Goal: Information Seeking & Learning: Learn about a topic

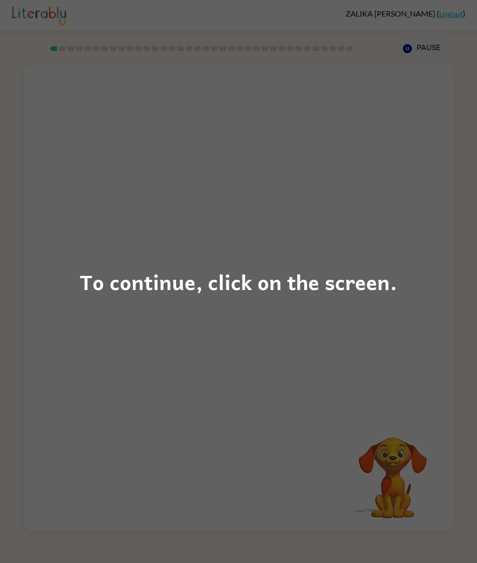
click at [338, 314] on div "To continue, click on the screen." at bounding box center [238, 281] width 477 height 563
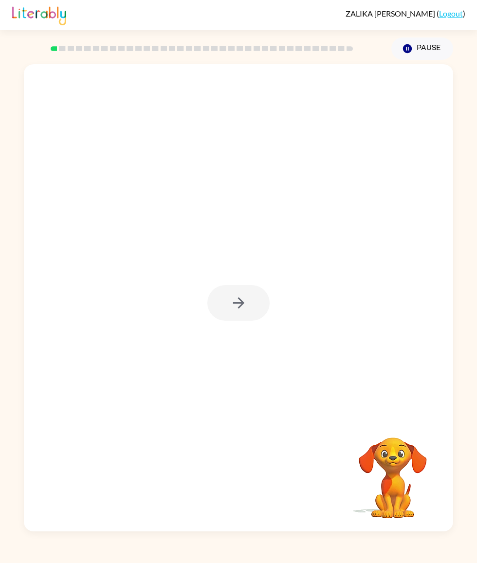
click at [475, 267] on div "Your browser must support playing .mp4 files to use Literably. Please try using…" at bounding box center [238, 296] width 477 height 472
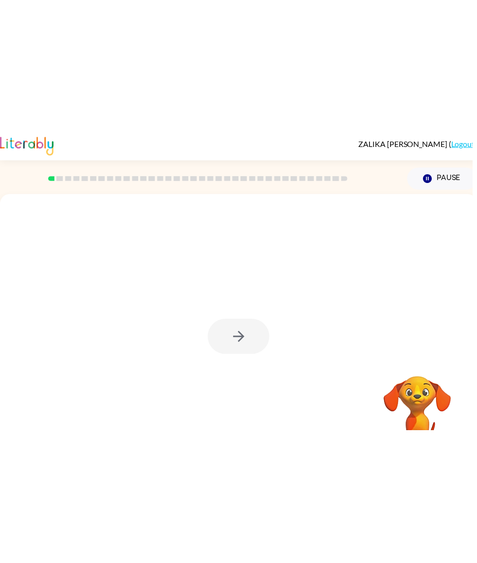
scroll to position [18, 0]
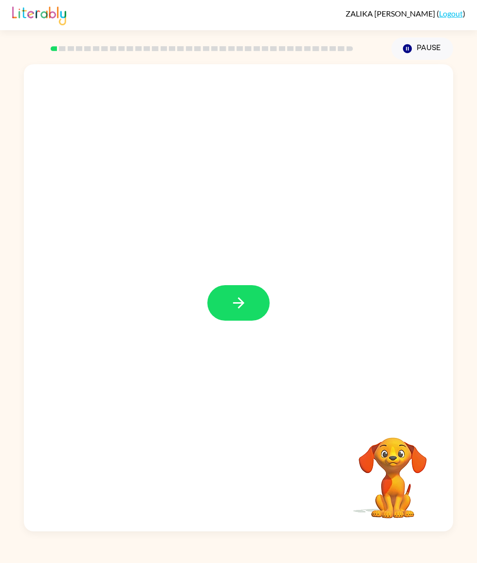
click at [248, 313] on button "button" at bounding box center [238, 303] width 62 height 36
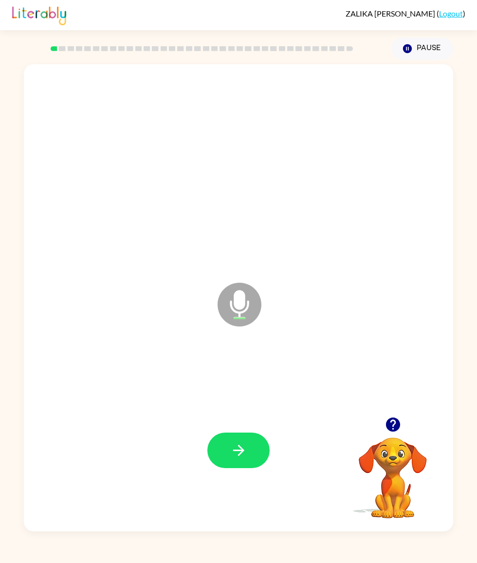
click at [256, 464] on button "button" at bounding box center [238, 451] width 62 height 36
click at [244, 459] on icon "button" at bounding box center [238, 450] width 17 height 17
click at [244, 456] on button "button" at bounding box center [238, 451] width 62 height 36
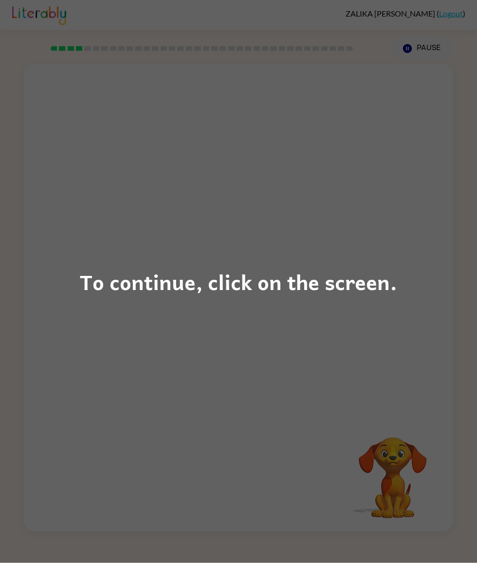
scroll to position [12, 0]
click at [346, 279] on div "To continue, click on the screen." at bounding box center [238, 281] width 317 height 33
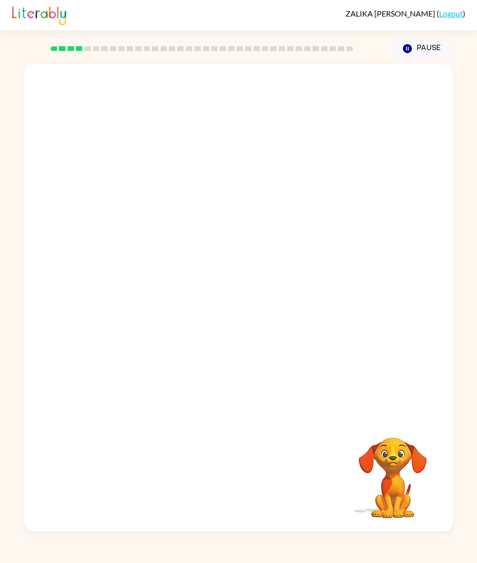
click at [347, 283] on div at bounding box center [238, 240] width 429 height 353
click at [254, 468] on div at bounding box center [238, 451] width 62 height 36
click at [242, 463] on div at bounding box center [238, 451] width 62 height 36
click at [242, 463] on button "button" at bounding box center [238, 451] width 62 height 36
click at [256, 468] on div at bounding box center [238, 451] width 62 height 36
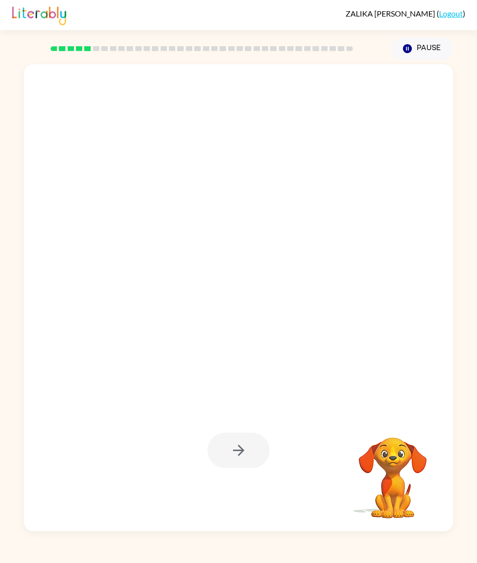
click at [241, 468] on div at bounding box center [238, 451] width 62 height 36
click at [240, 468] on div at bounding box center [238, 451] width 62 height 36
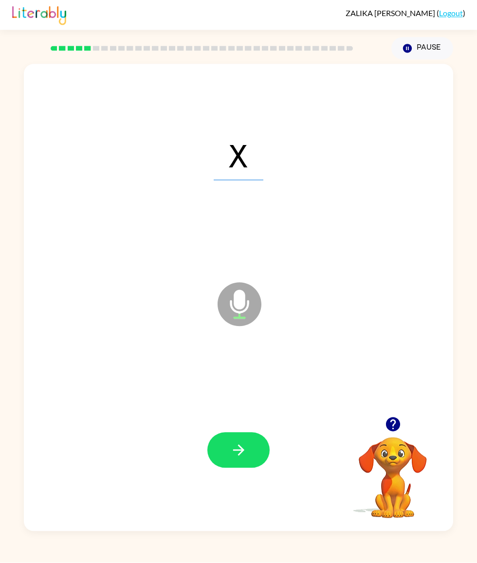
scroll to position [32, 0]
click at [247, 455] on icon "button" at bounding box center [238, 450] width 17 height 17
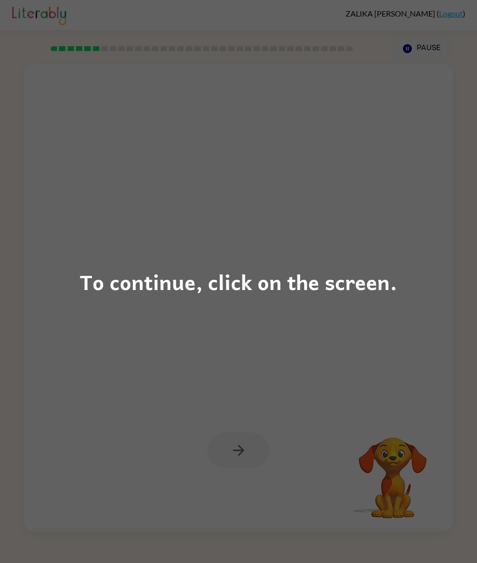
click at [345, 288] on div "To continue, click on the screen." at bounding box center [238, 281] width 317 height 33
click at [345, 287] on div at bounding box center [215, 281] width 363 height 98
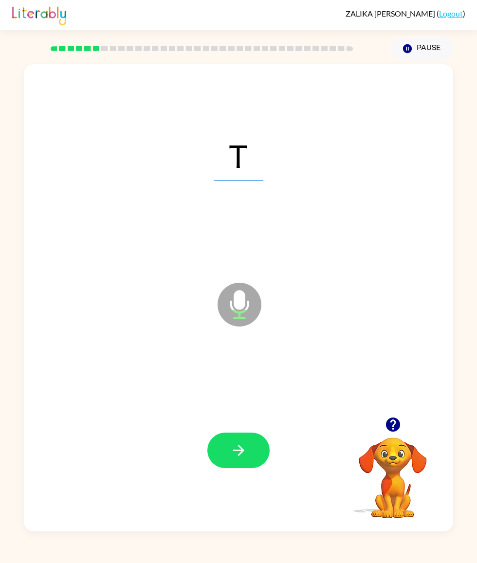
click at [255, 442] on button "button" at bounding box center [238, 451] width 62 height 36
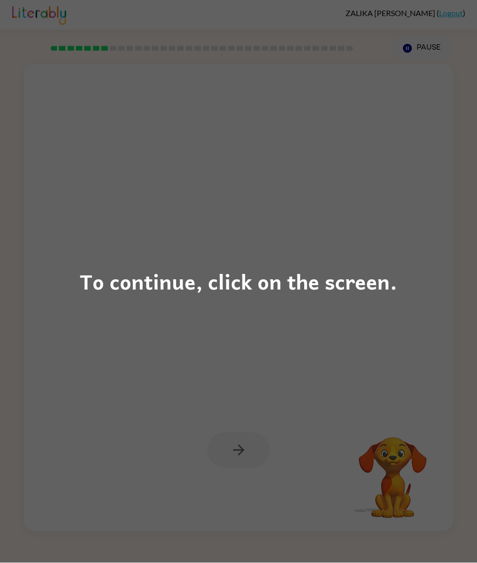
click at [338, 249] on div "To continue, click on the screen." at bounding box center [238, 281] width 477 height 563
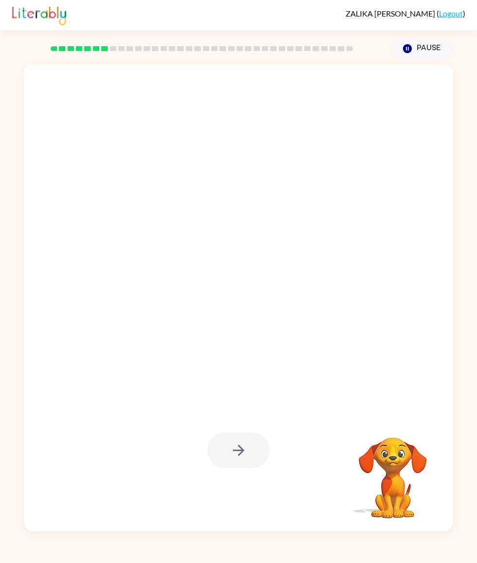
click at [342, 285] on div at bounding box center [215, 281] width 363 height 98
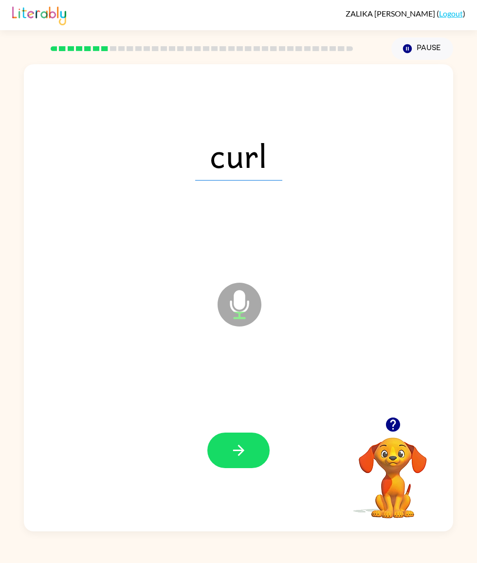
click at [257, 458] on button "button" at bounding box center [238, 451] width 62 height 36
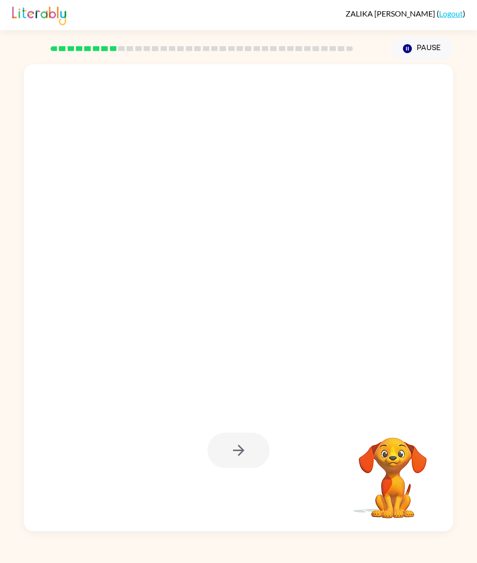
click at [246, 447] on div at bounding box center [238, 451] width 62 height 36
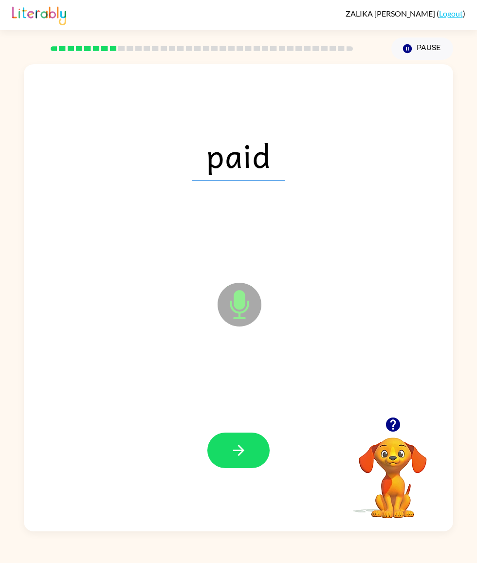
click at [257, 466] on button "button" at bounding box center [238, 451] width 62 height 36
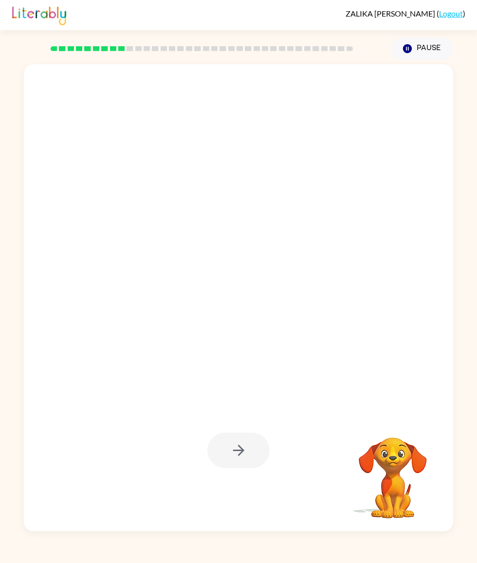
click at [260, 450] on div at bounding box center [238, 451] width 62 height 36
click at [253, 448] on button "button" at bounding box center [238, 451] width 62 height 36
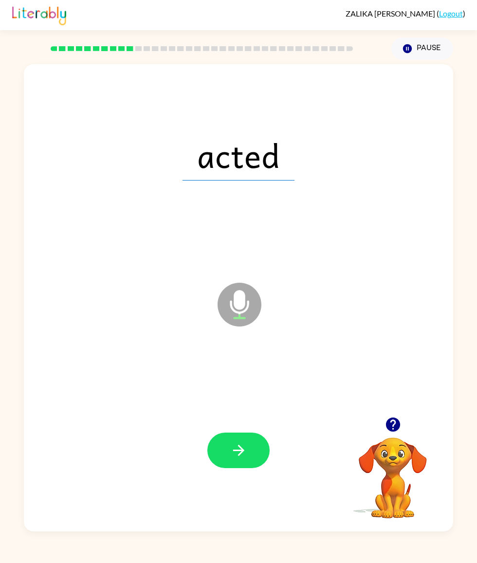
click at [249, 453] on button "button" at bounding box center [238, 451] width 62 height 36
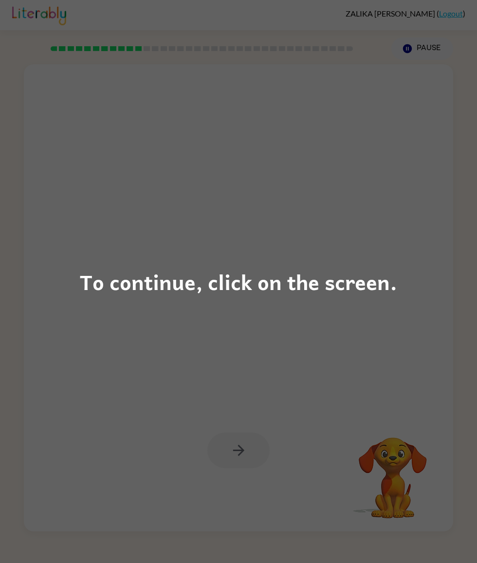
click at [266, 333] on div "To continue, click on the screen." at bounding box center [238, 281] width 477 height 563
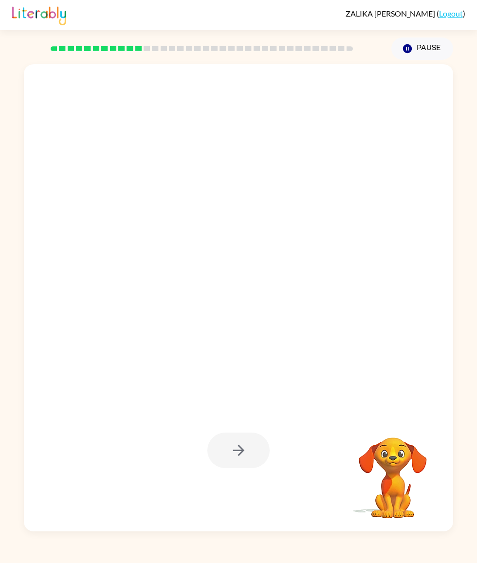
click at [290, 296] on div at bounding box center [215, 281] width 363 height 98
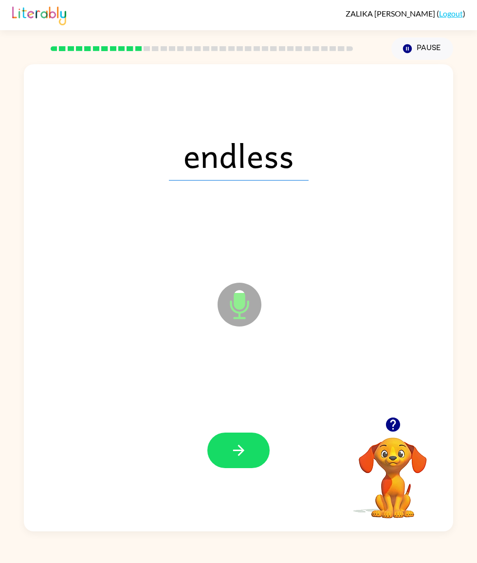
click at [246, 450] on icon "button" at bounding box center [238, 450] width 17 height 17
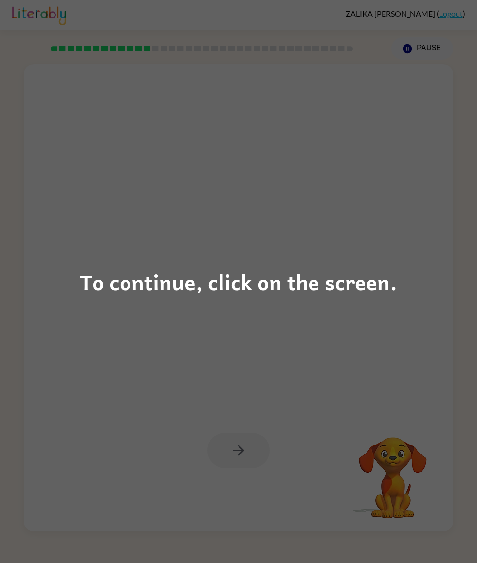
click at [370, 287] on div "To continue, click on the screen." at bounding box center [238, 281] width 317 height 33
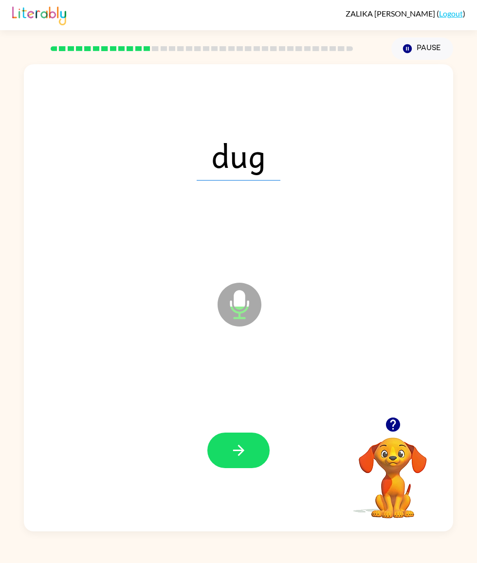
click at [245, 453] on icon "button" at bounding box center [238, 450] width 17 height 17
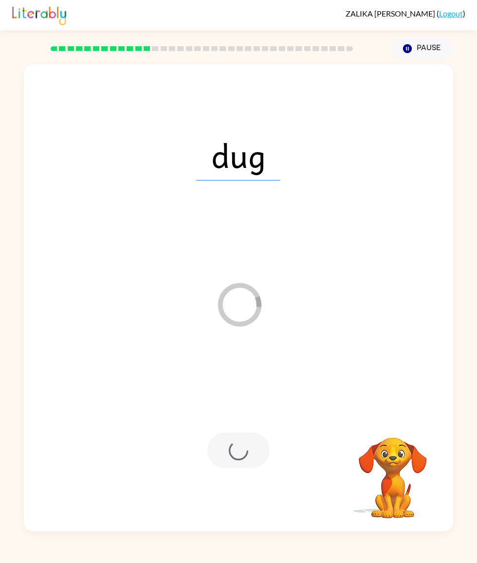
click at [243, 468] on div at bounding box center [238, 451] width 62 height 36
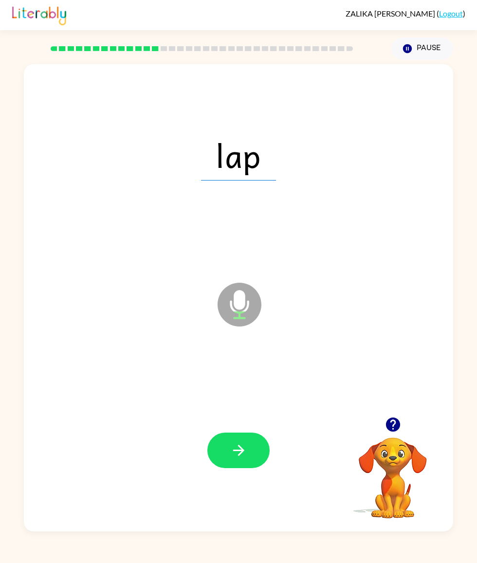
click at [256, 468] on button "button" at bounding box center [238, 451] width 62 height 36
click at [250, 452] on button "button" at bounding box center [238, 451] width 62 height 36
click at [249, 458] on button "button" at bounding box center [238, 451] width 62 height 36
click at [244, 454] on icon "button" at bounding box center [238, 450] width 17 height 17
click at [250, 461] on button "button" at bounding box center [238, 451] width 62 height 36
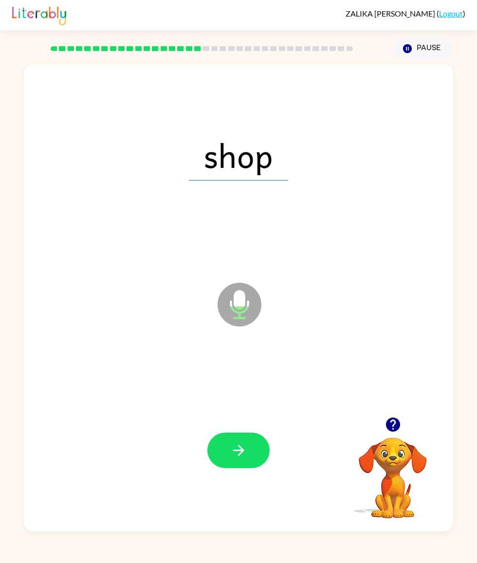
click at [241, 456] on icon "button" at bounding box center [238, 450] width 11 height 11
click at [258, 458] on button "button" at bounding box center [238, 451] width 62 height 36
click at [267, 442] on div at bounding box center [238, 451] width 62 height 36
click at [249, 454] on button "button" at bounding box center [238, 451] width 62 height 36
click at [259, 455] on button "button" at bounding box center [238, 451] width 62 height 36
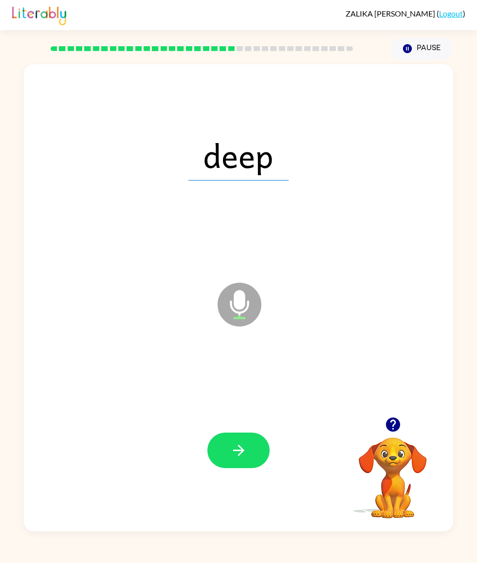
click at [250, 463] on button "button" at bounding box center [238, 451] width 62 height 36
click at [249, 460] on button "button" at bounding box center [238, 451] width 62 height 36
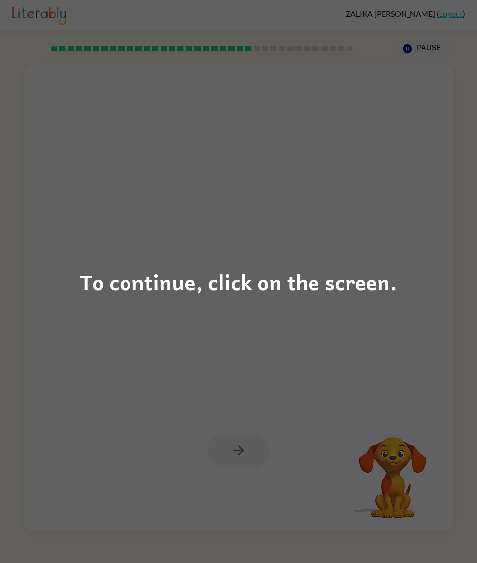
click at [386, 293] on div "To continue, click on the screen." at bounding box center [238, 281] width 317 height 33
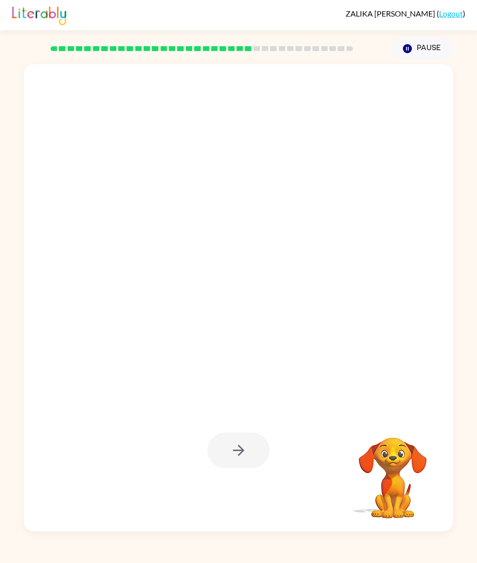
click at [394, 297] on div at bounding box center [215, 281] width 363 height 98
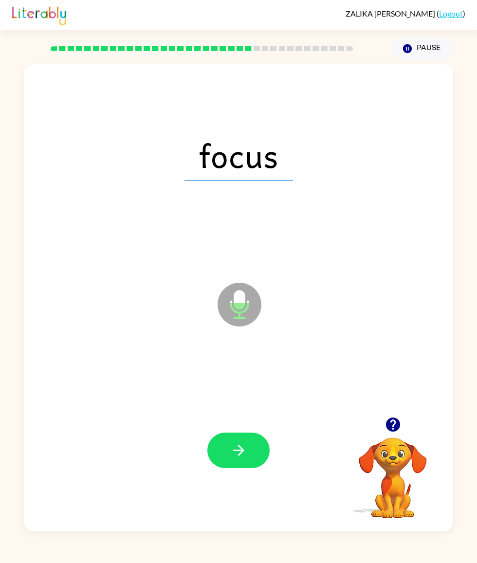
click at [256, 443] on button "button" at bounding box center [238, 451] width 62 height 36
click at [253, 448] on button "button" at bounding box center [238, 451] width 62 height 36
click at [246, 456] on icon "button" at bounding box center [238, 450] width 17 height 17
click at [246, 449] on icon "button" at bounding box center [238, 450] width 17 height 17
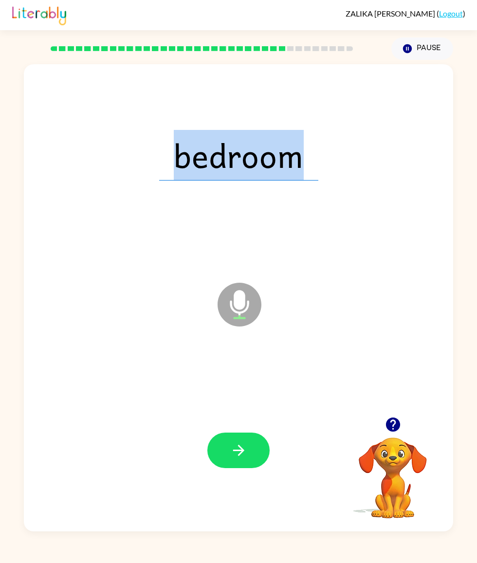
click at [262, 453] on button "button" at bounding box center [238, 451] width 62 height 36
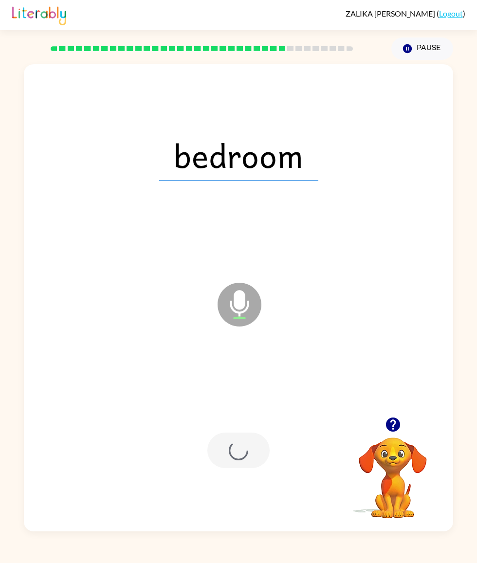
click at [255, 455] on div at bounding box center [238, 451] width 62 height 36
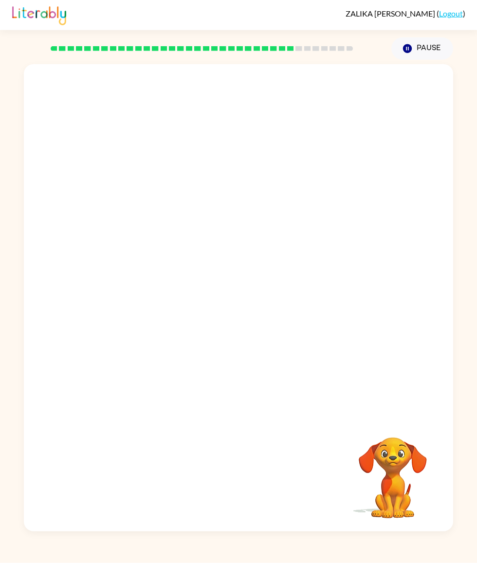
click at [395, 481] on video "Your browser must support playing .mp4 files to use Literably. Please try using…" at bounding box center [392, 470] width 97 height 97
click at [264, 464] on div at bounding box center [238, 451] width 62 height 36
click at [254, 440] on div at bounding box center [238, 451] width 62 height 36
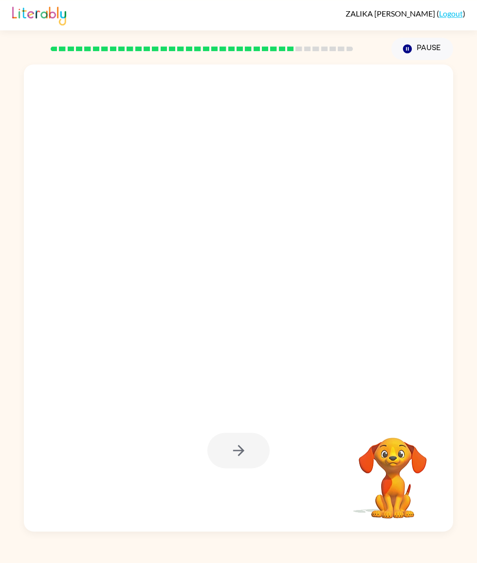
click at [253, 439] on div at bounding box center [238, 451] width 62 height 36
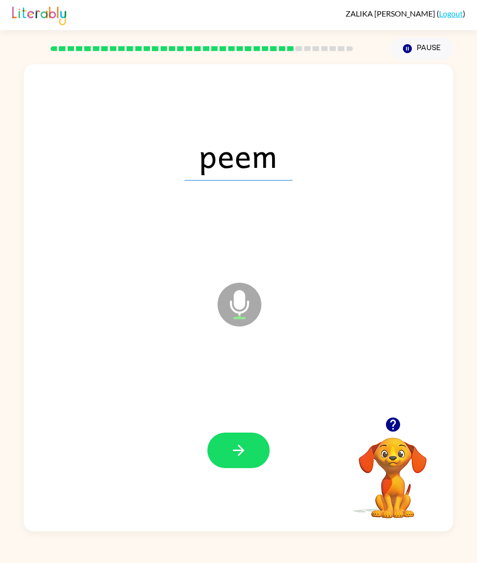
click at [244, 447] on button "button" at bounding box center [238, 451] width 62 height 36
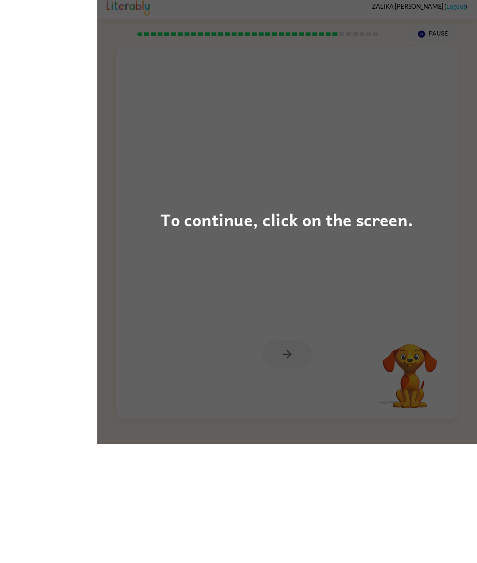
scroll to position [48, 0]
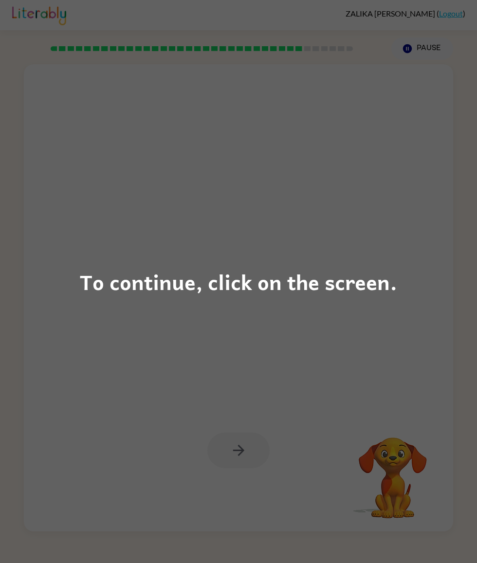
click at [327, 231] on div "To continue, click on the screen." at bounding box center [238, 281] width 477 height 563
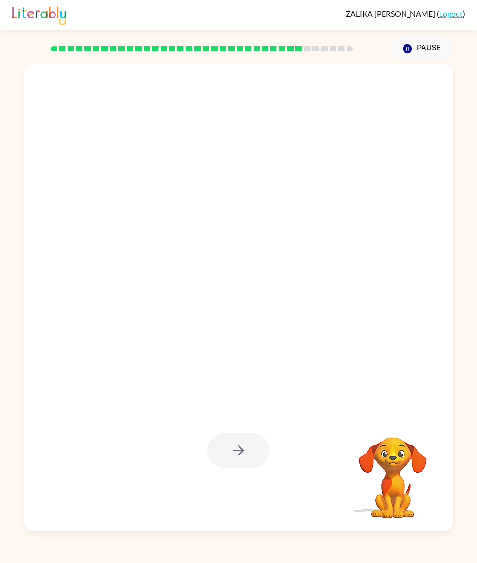
click at [305, 254] on div at bounding box center [215, 281] width 363 height 98
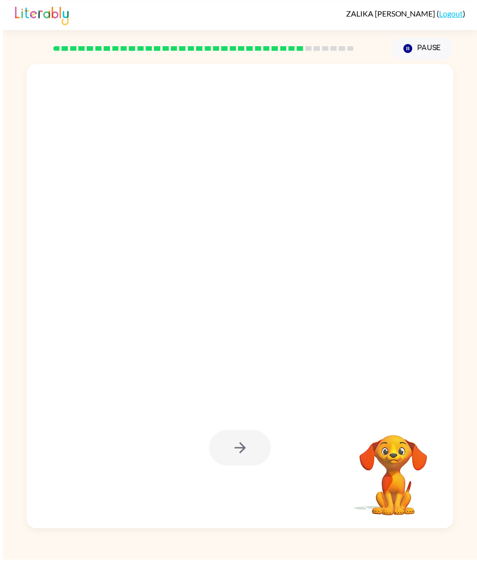
scroll to position [44, 0]
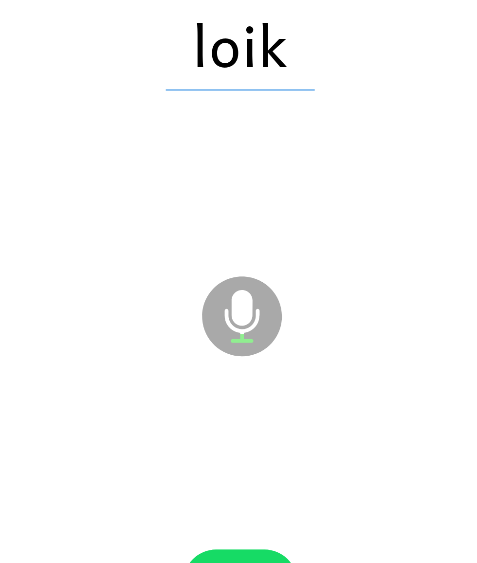
click at [207, 433] on button "button" at bounding box center [238, 451] width 62 height 36
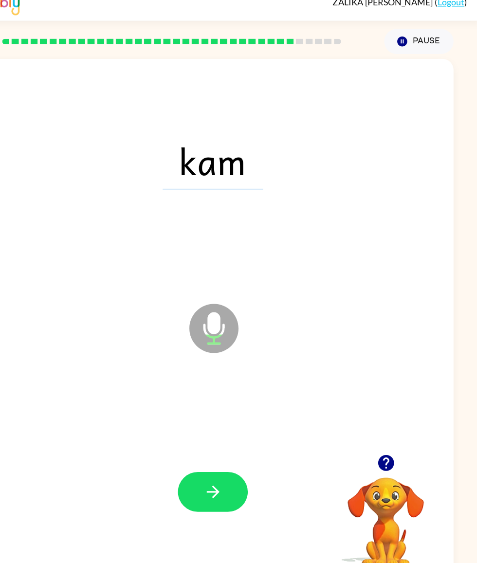
click at [233, 445] on icon "button" at bounding box center [238, 450] width 11 height 11
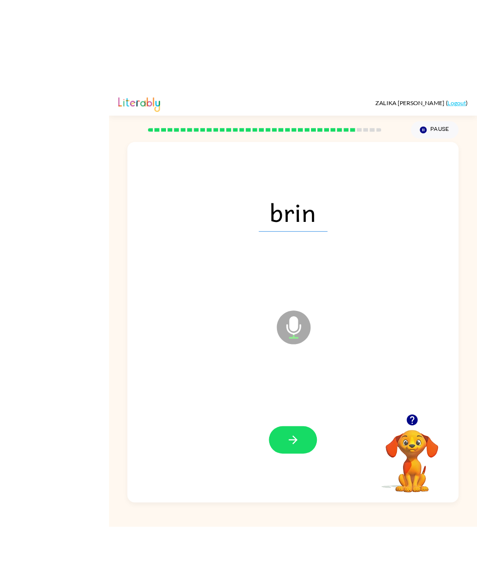
scroll to position [27, 0]
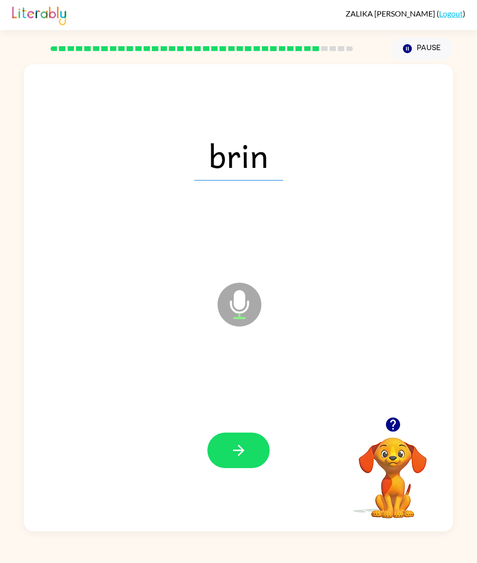
click at [248, 458] on button "button" at bounding box center [238, 451] width 62 height 36
click at [252, 468] on button "button" at bounding box center [238, 451] width 62 height 36
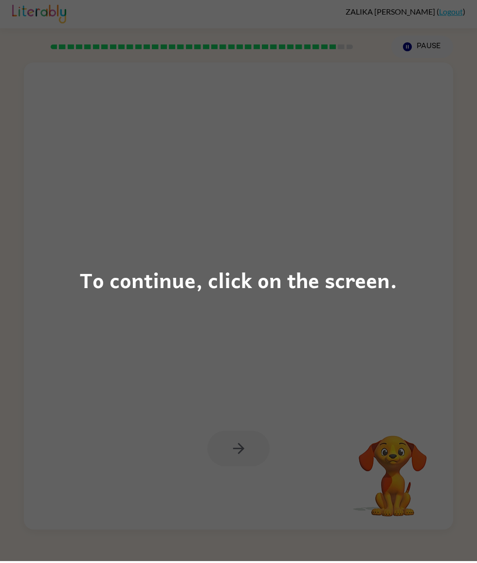
scroll to position [0, 0]
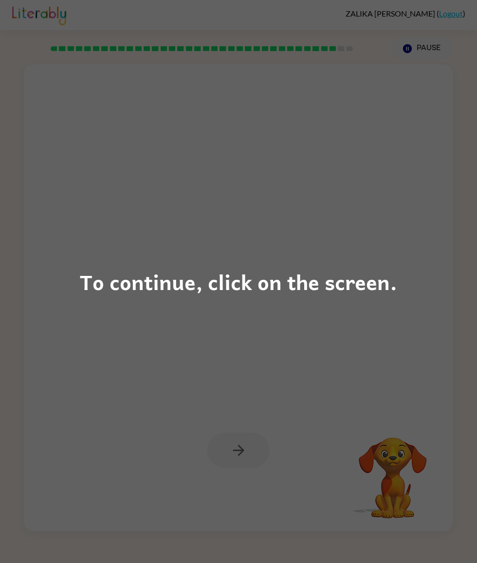
click at [394, 288] on div "To continue, click on the screen." at bounding box center [238, 281] width 477 height 563
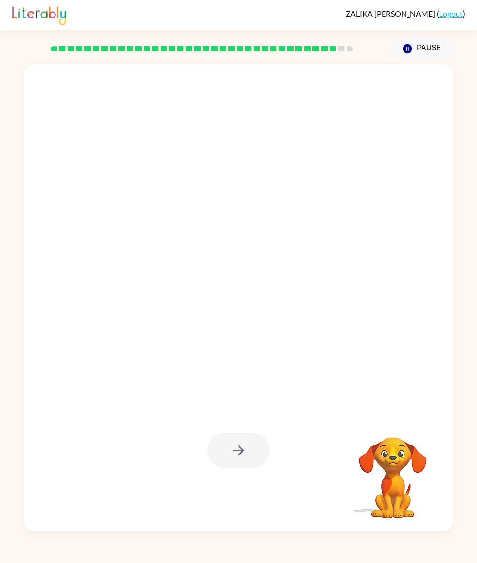
click at [394, 288] on div at bounding box center [215, 281] width 363 height 98
click at [249, 468] on div at bounding box center [238, 451] width 62 height 36
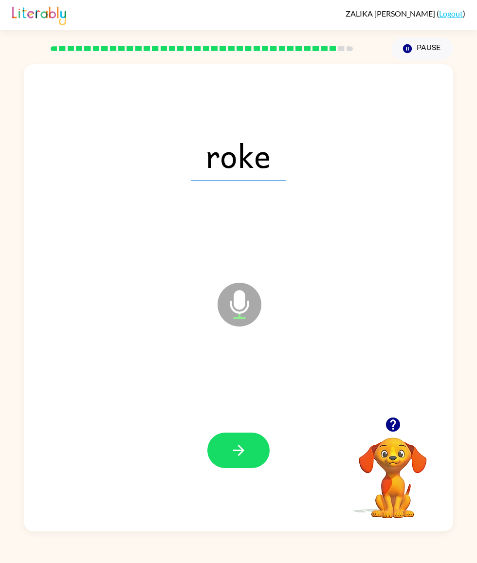
click at [252, 468] on button "button" at bounding box center [238, 451] width 62 height 36
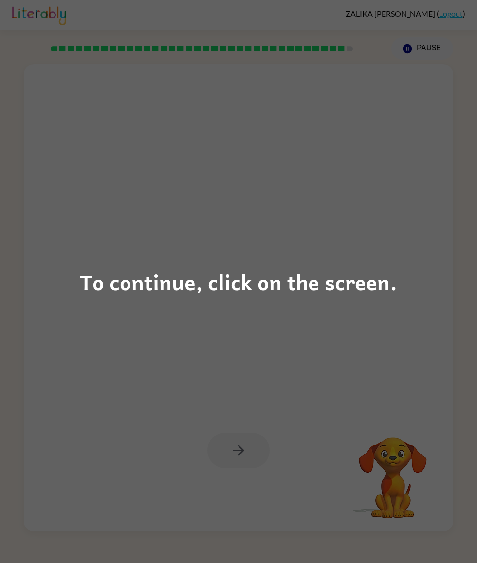
click at [354, 298] on div "To continue, click on the screen." at bounding box center [238, 281] width 317 height 33
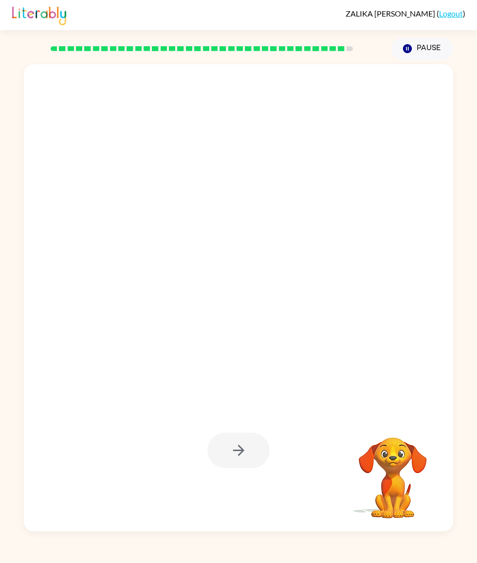
click at [353, 310] on div at bounding box center [215, 281] width 363 height 98
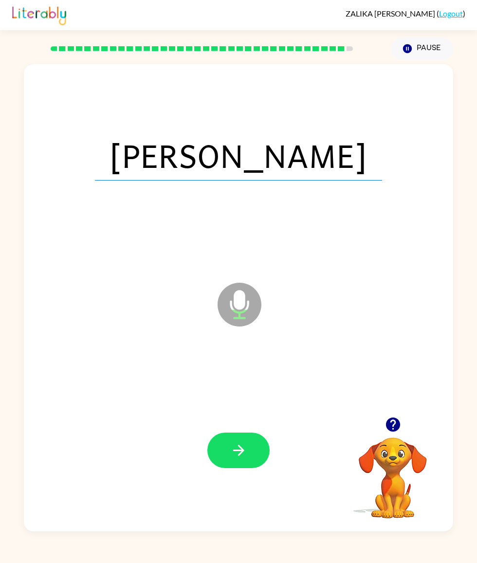
click at [241, 459] on icon "button" at bounding box center [238, 450] width 17 height 17
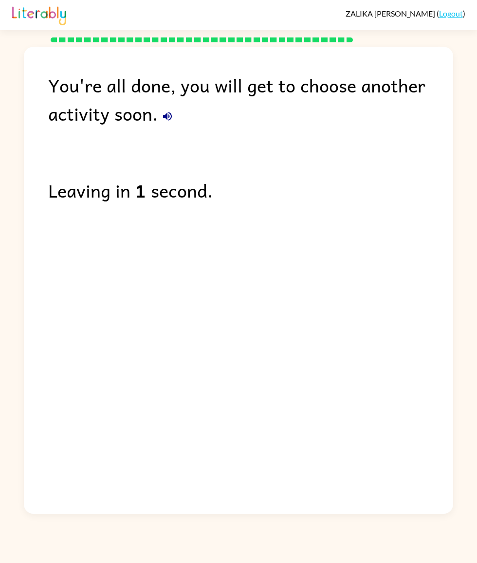
click at [160, 109] on div "You're all done, you will get to choose another activity soon." at bounding box center [250, 99] width 405 height 56
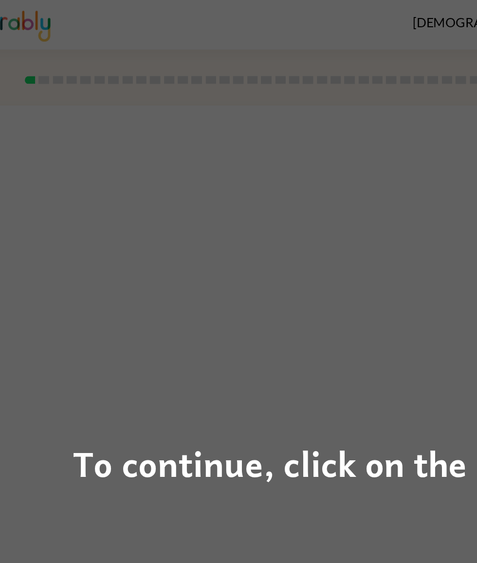
click at [131, 299] on div "To continue, click on the screen." at bounding box center [238, 281] width 477 height 563
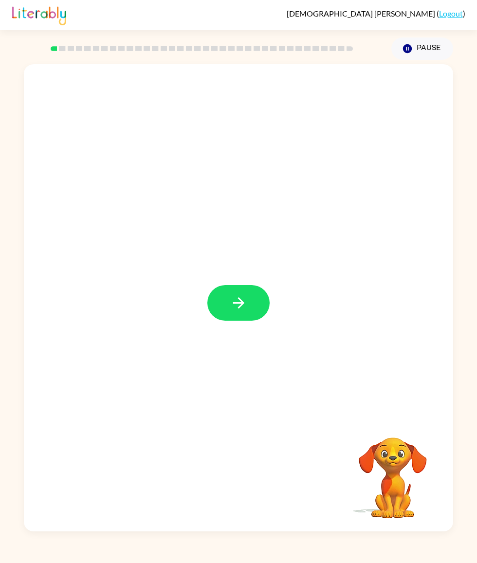
click at [232, 302] on icon "button" at bounding box center [238, 302] width 17 height 17
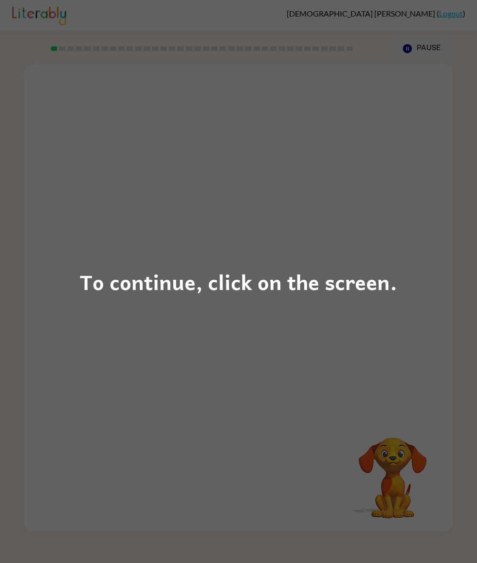
click at [127, 302] on div "To continue, click on the screen." at bounding box center [238, 281] width 477 height 563
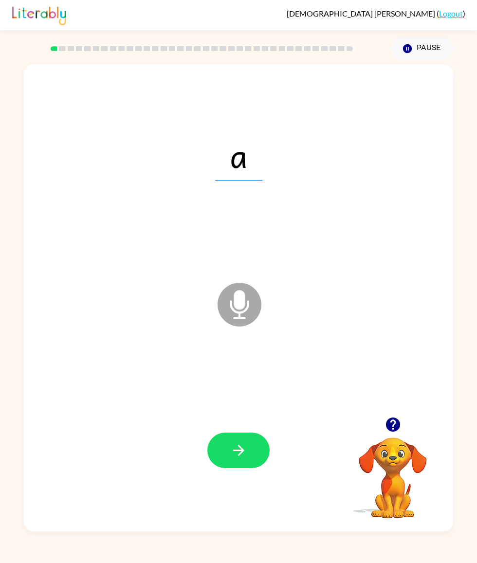
click at [227, 302] on button "button" at bounding box center [238, 451] width 62 height 36
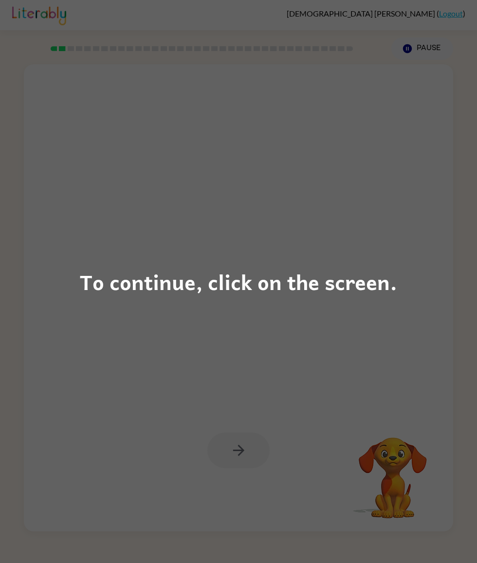
click at [114, 302] on div "To continue, click on the screen." at bounding box center [238, 281] width 477 height 563
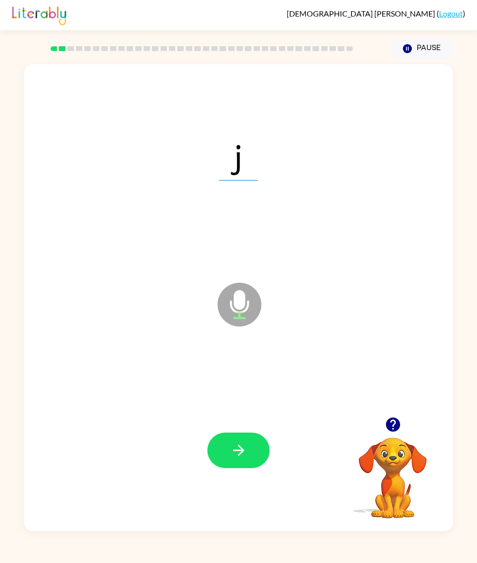
click at [220, 302] on button "button" at bounding box center [238, 451] width 62 height 36
click at [221, 302] on button "button" at bounding box center [238, 451] width 62 height 36
click at [225, 302] on button "button" at bounding box center [238, 451] width 62 height 36
click at [229, 302] on button "button" at bounding box center [238, 451] width 62 height 36
click at [228, 302] on button "button" at bounding box center [238, 451] width 62 height 36
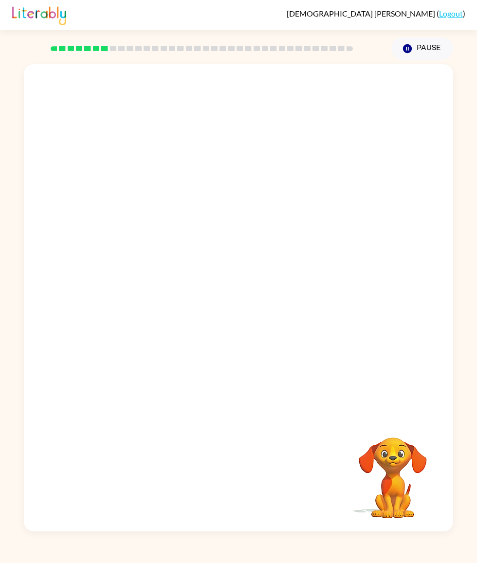
click at [0, 35] on div "JANIYAH REDD-AVILA ( Logout ) Pause Pause Your browser must support playing .mp…" at bounding box center [238, 281] width 477 height 563
click at [78, 287] on div at bounding box center [238, 240] width 429 height 353
click at [127, 302] on div at bounding box center [238, 240] width 429 height 353
click at [375, 302] on div at bounding box center [238, 240] width 429 height 353
click at [376, 302] on div at bounding box center [238, 240] width 429 height 353
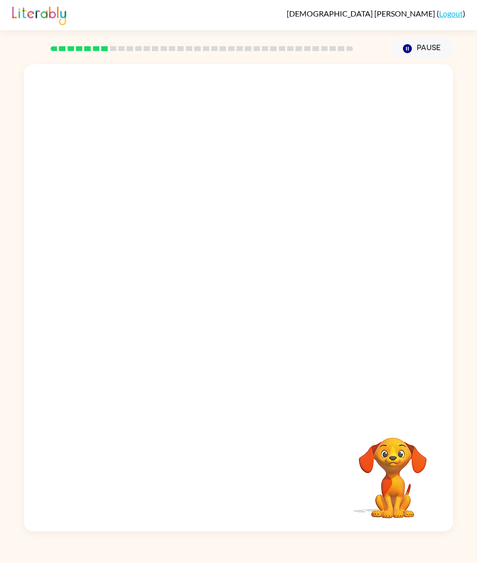
click at [104, 302] on div at bounding box center [238, 240] width 429 height 353
click at [366, 302] on div at bounding box center [238, 240] width 429 height 353
click at [86, 302] on div at bounding box center [238, 240] width 429 height 353
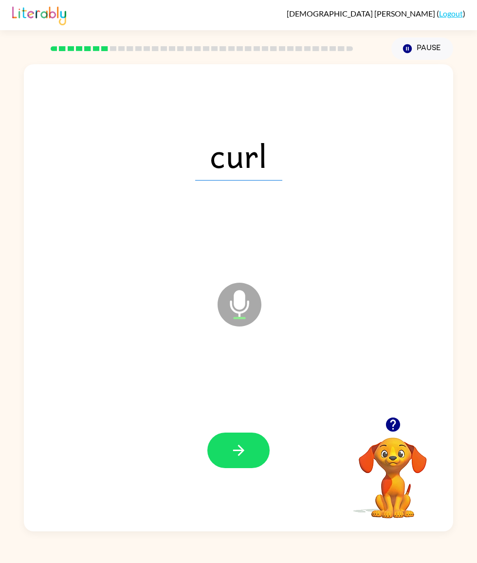
click at [225, 302] on button "button" at bounding box center [238, 451] width 62 height 36
click at [244, 302] on icon "button" at bounding box center [238, 450] width 17 height 17
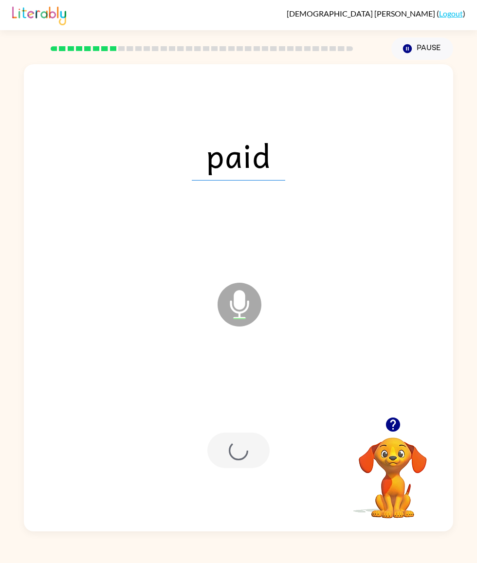
click at [236, 302] on div at bounding box center [238, 451] width 62 height 36
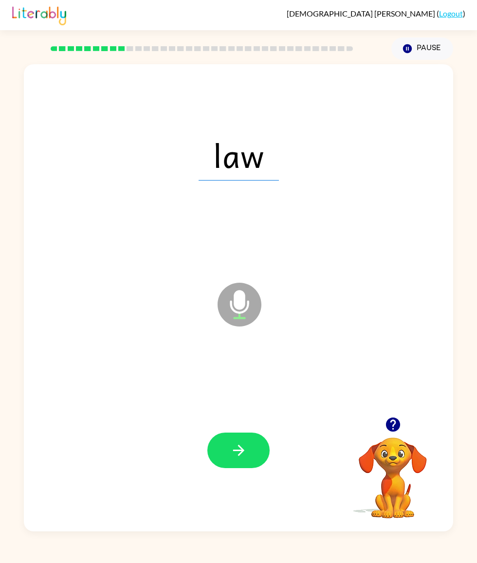
click at [224, 302] on button "button" at bounding box center [238, 451] width 62 height 36
click at [220, 302] on button "button" at bounding box center [238, 451] width 62 height 36
click at [232, 302] on button "button" at bounding box center [238, 451] width 62 height 36
click at [240, 302] on button "button" at bounding box center [238, 451] width 62 height 36
click at [230, 302] on icon "button" at bounding box center [238, 450] width 17 height 17
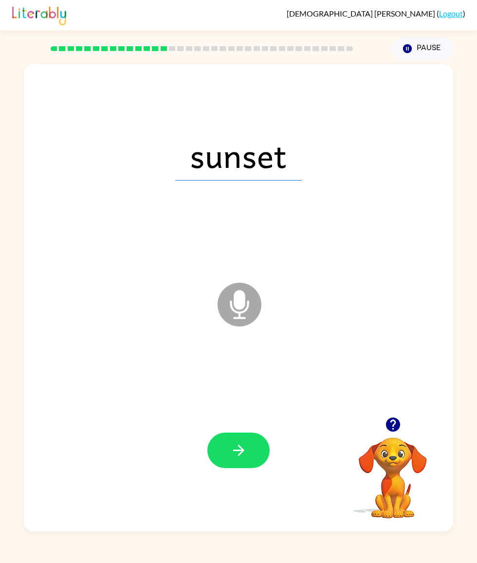
click at [218, 302] on button "button" at bounding box center [238, 451] width 62 height 36
click at [239, 302] on button "button" at bounding box center [238, 451] width 62 height 36
click at [231, 302] on button "button" at bounding box center [238, 451] width 62 height 36
click at [223, 302] on div at bounding box center [239, 450] width 410 height 143
click at [222, 302] on button "button" at bounding box center [238, 451] width 62 height 36
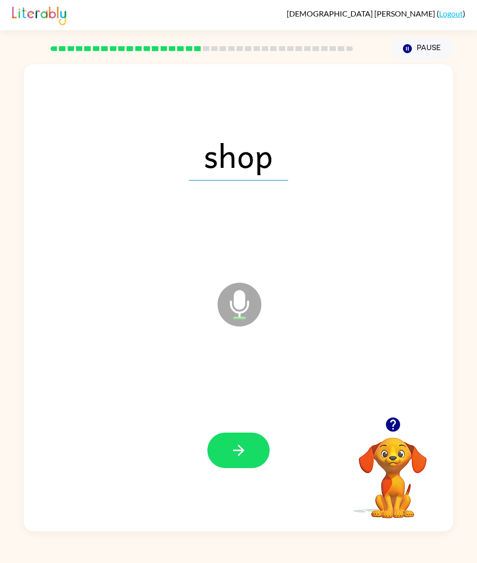
click at [226, 302] on button "button" at bounding box center [238, 451] width 62 height 36
click at [241, 302] on button "button" at bounding box center [238, 451] width 62 height 36
click at [224, 302] on button "button" at bounding box center [238, 451] width 62 height 36
click at [222, 302] on button "button" at bounding box center [238, 451] width 62 height 36
click at [237, 302] on icon "button" at bounding box center [238, 450] width 17 height 17
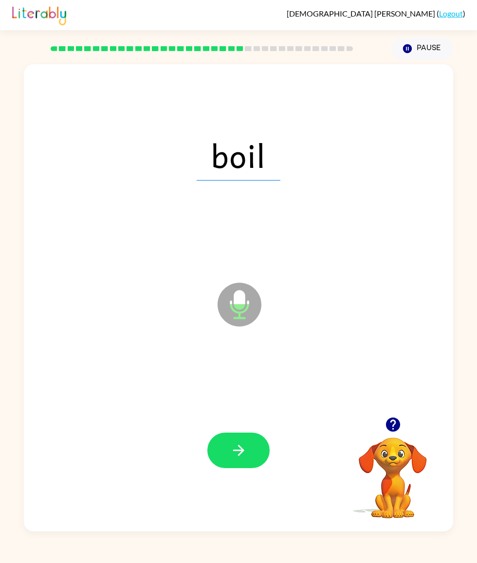
click at [221, 302] on button "button" at bounding box center [238, 451] width 62 height 36
click at [240, 302] on div at bounding box center [239, 450] width 410 height 143
click at [249, 302] on button "button" at bounding box center [238, 451] width 62 height 36
click at [224, 302] on button "button" at bounding box center [238, 451] width 62 height 36
click at [236, 302] on button "button" at bounding box center [238, 451] width 62 height 36
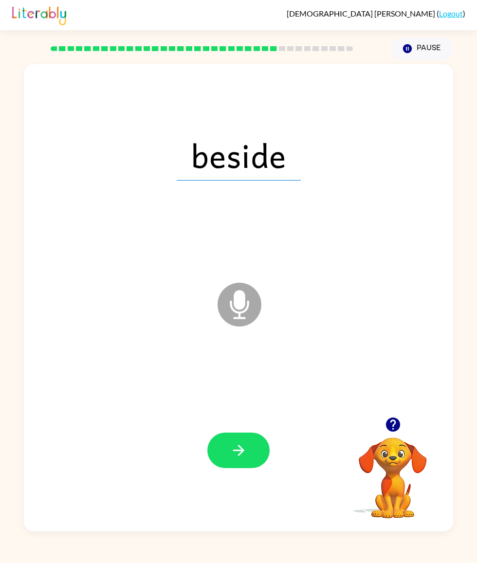
click at [238, 302] on button "button" at bounding box center [238, 451] width 62 height 36
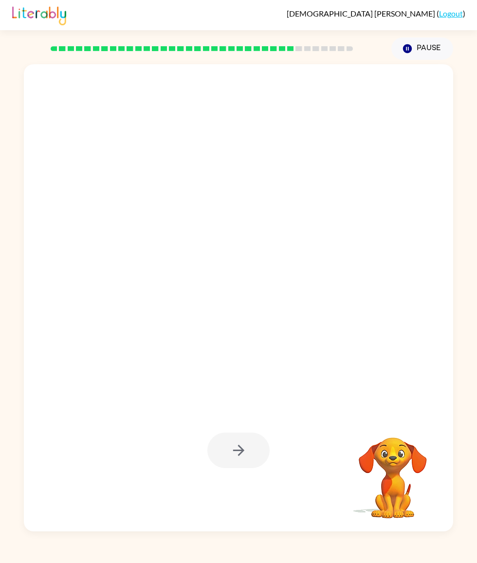
click at [412, 46] on icon "Pause" at bounding box center [407, 48] width 11 height 11
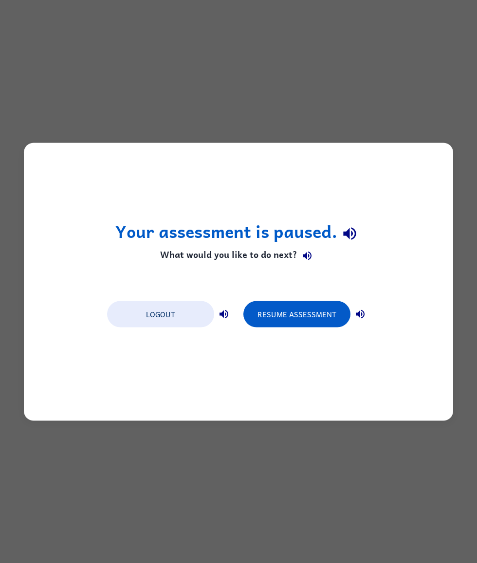
click at [281, 100] on div "Your assessment is paused. What would you like to do next? Logout Resume Assess…" at bounding box center [238, 281] width 477 height 563
click at [288, 302] on button "Resume Assessment" at bounding box center [296, 314] width 107 height 26
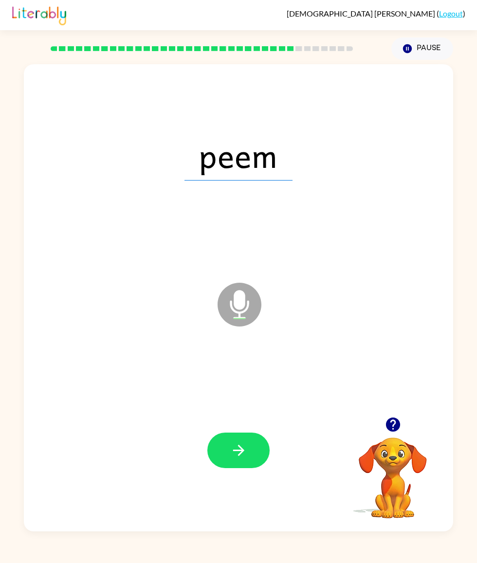
click at [235, 302] on button "button" at bounding box center [238, 451] width 62 height 36
click at [228, 302] on button "button" at bounding box center [238, 451] width 62 height 36
click at [234, 302] on icon "button" at bounding box center [238, 450] width 17 height 17
click at [231, 302] on icon "button" at bounding box center [238, 450] width 17 height 17
click at [239, 302] on icon "button" at bounding box center [238, 450] width 17 height 17
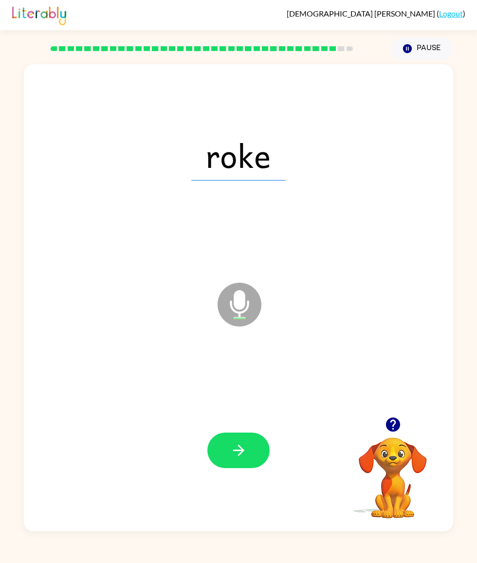
click at [238, 302] on icon "button" at bounding box center [238, 450] width 17 height 17
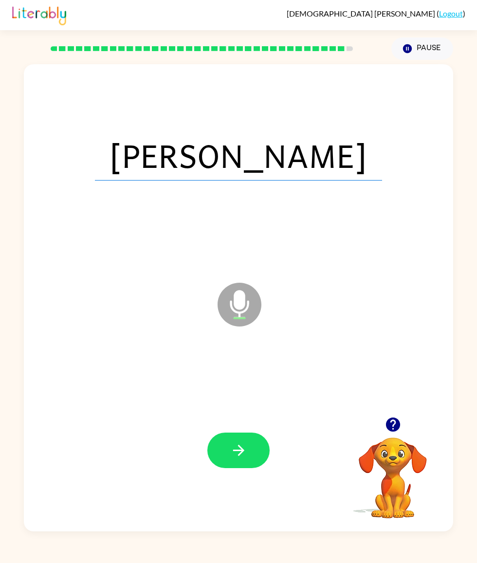
click at [246, 302] on icon "button" at bounding box center [238, 450] width 17 height 17
